Goal: Check status: Check status

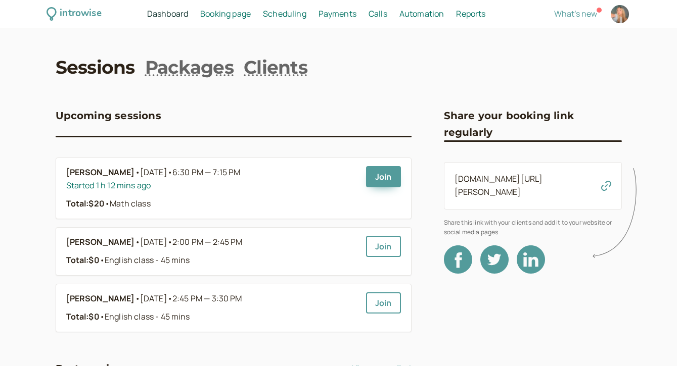
scroll to position [33, 0]
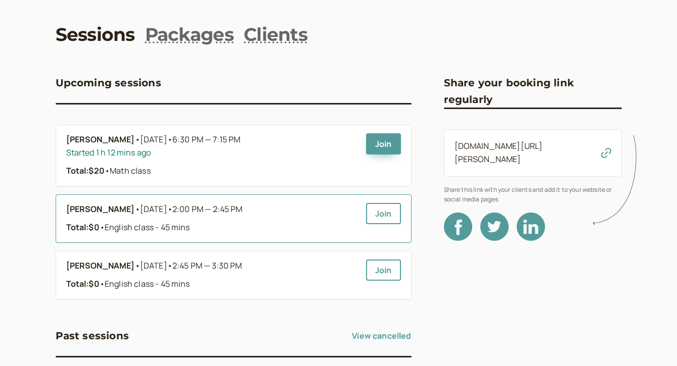
click at [336, 223] on div "Total: $0 • English class - 45 mins" at bounding box center [212, 227] width 292 height 13
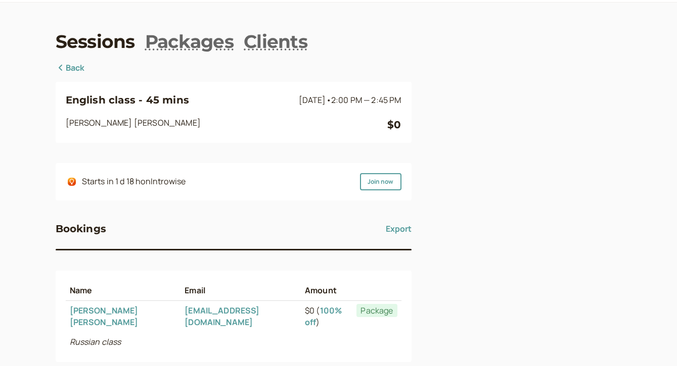
scroll to position [48, 0]
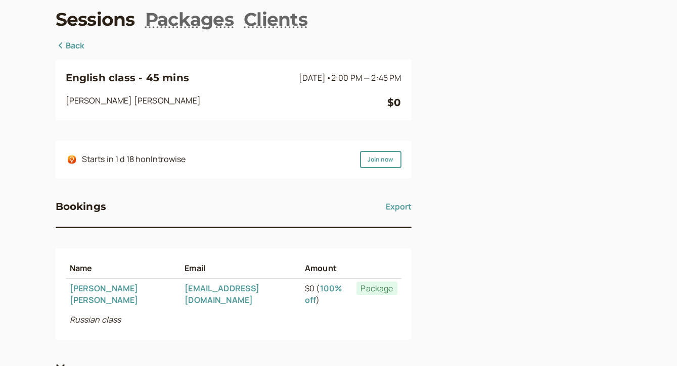
click at [184, 289] on link "[EMAIL_ADDRESS][DOMAIN_NAME]" at bounding box center [221, 294] width 75 height 23
click at [73, 44] on link "Back" at bounding box center [70, 45] width 29 height 13
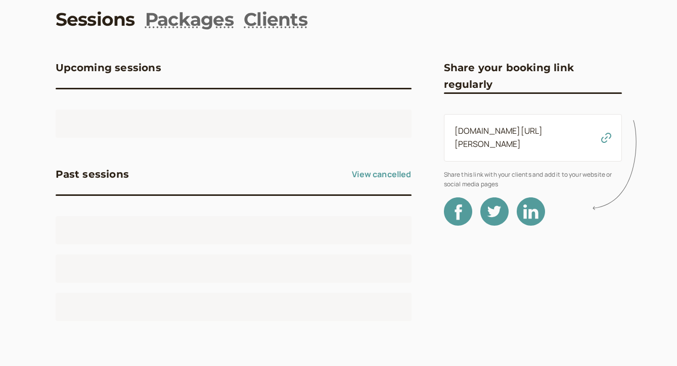
scroll to position [33, 0]
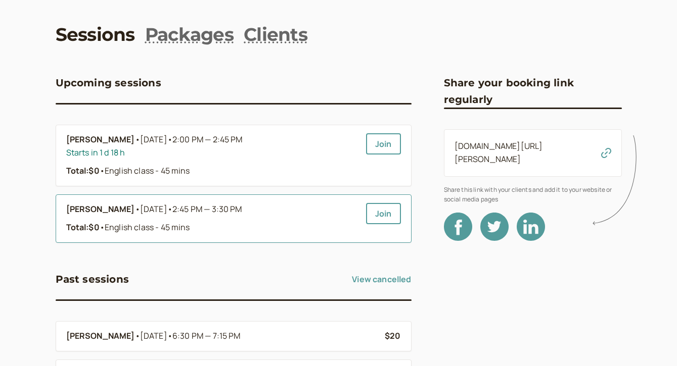
click at [108, 210] on b "[PERSON_NAME]" at bounding box center [100, 209] width 69 height 13
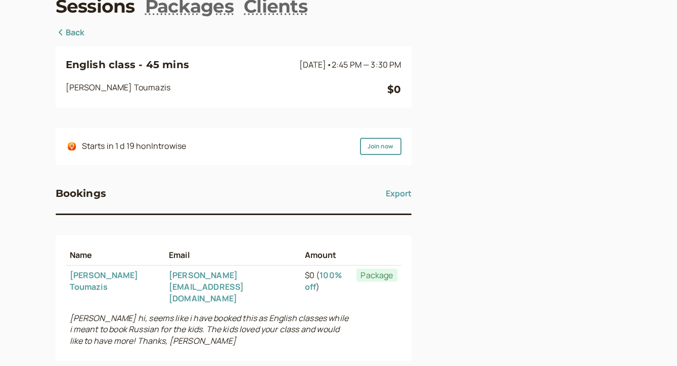
scroll to position [63, 0]
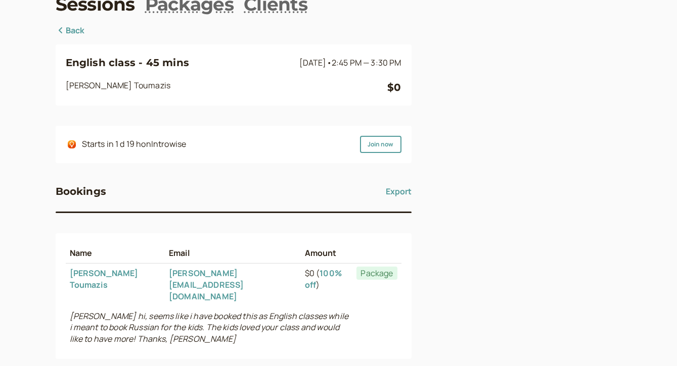
click at [169, 276] on link "[PERSON_NAME][EMAIL_ADDRESS][DOMAIN_NAME]" at bounding box center [206, 285] width 75 height 34
click at [85, 29] on div "English class - 45 mins [DATE] • 2:45 PM — 3:30 PM [PERSON_NAME] $0 Starts in 1…" at bounding box center [234, 237] width 356 height 427
click at [79, 30] on link "Back" at bounding box center [70, 30] width 29 height 13
